Goal: Information Seeking & Learning: Learn about a topic

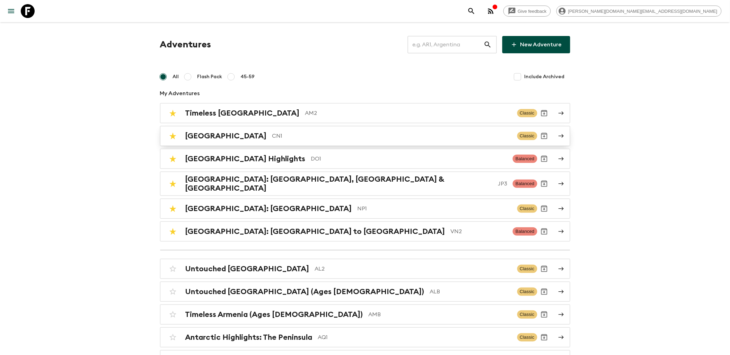
click at [213, 130] on div "China CN1 Classic" at bounding box center [351, 136] width 371 height 14
click at [441, 46] on input "text" at bounding box center [446, 44] width 76 height 19
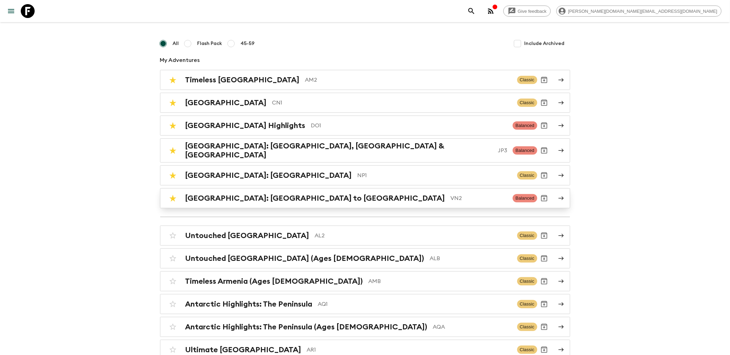
scroll to position [115, 0]
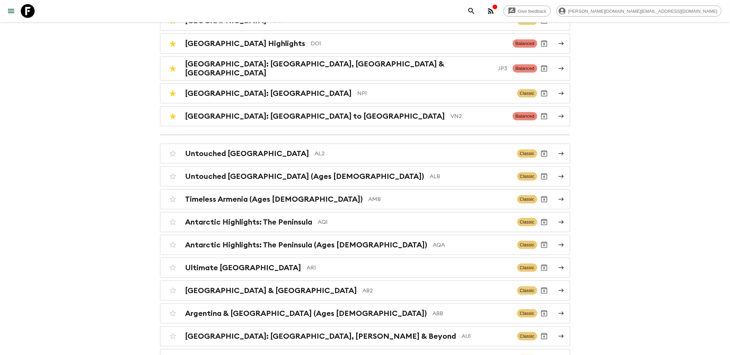
click at [306, 220] on h2 "Antarctic Highlights: The Peninsula" at bounding box center [248, 222] width 127 height 9
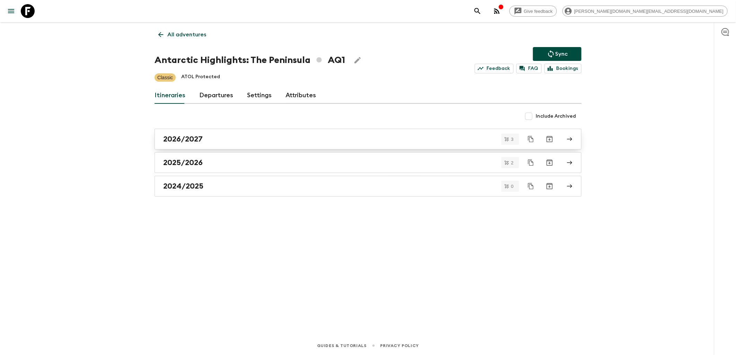
click at [226, 136] on div "2026/2027" at bounding box center [361, 139] width 396 height 9
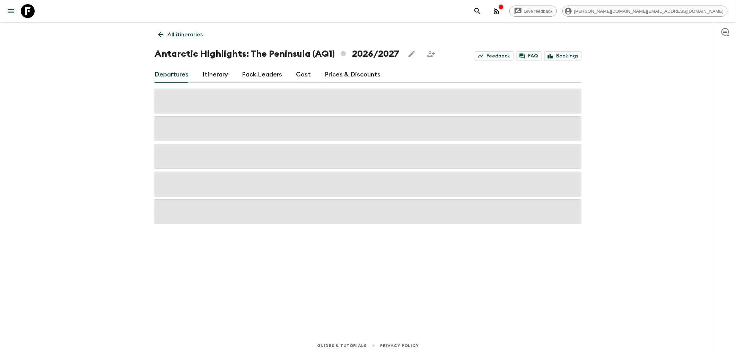
click at [258, 75] on link "Pack Leaders" at bounding box center [262, 75] width 40 height 17
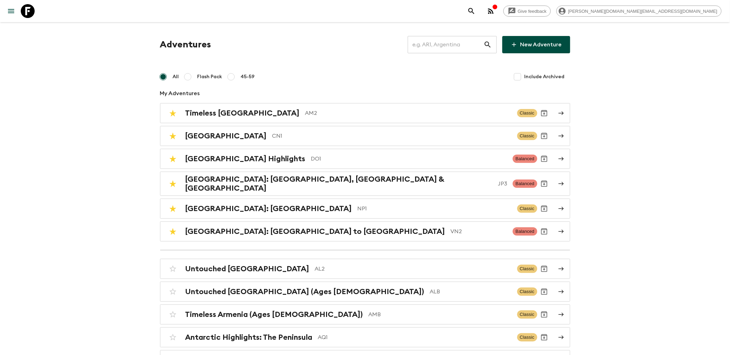
click at [29, 12] on icon at bounding box center [28, 11] width 14 height 14
click at [31, 9] on icon at bounding box center [28, 11] width 14 height 14
click at [26, 12] on icon at bounding box center [28, 11] width 14 height 14
